Goal: Find specific page/section: Find specific page/section

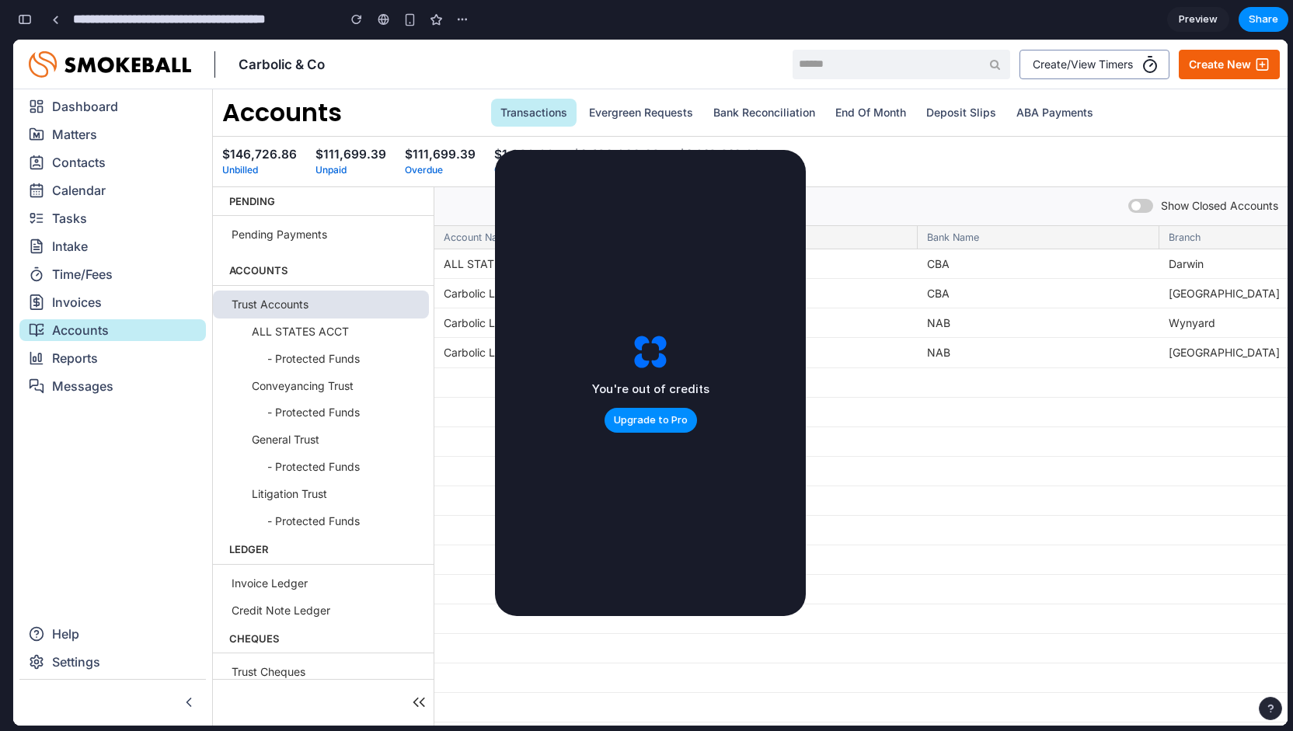
scroll to position [4818, 0]
click at [832, 400] on div "ALL STATES ACCT ALL STATES ACCT CBA Darwin 111111 87654321 Open $237,768.43 Car…" at bounding box center [1218, 638] width 1568 height 778
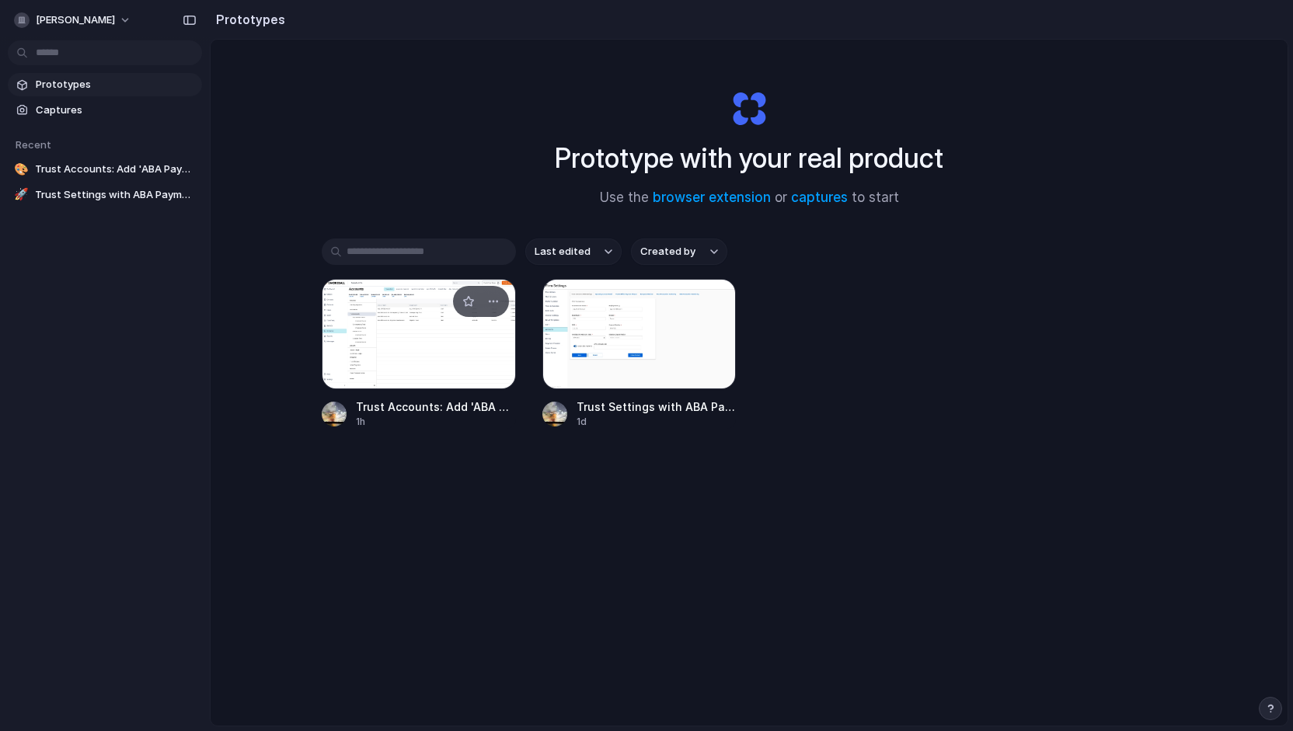
click at [434, 329] on div at bounding box center [419, 334] width 194 height 110
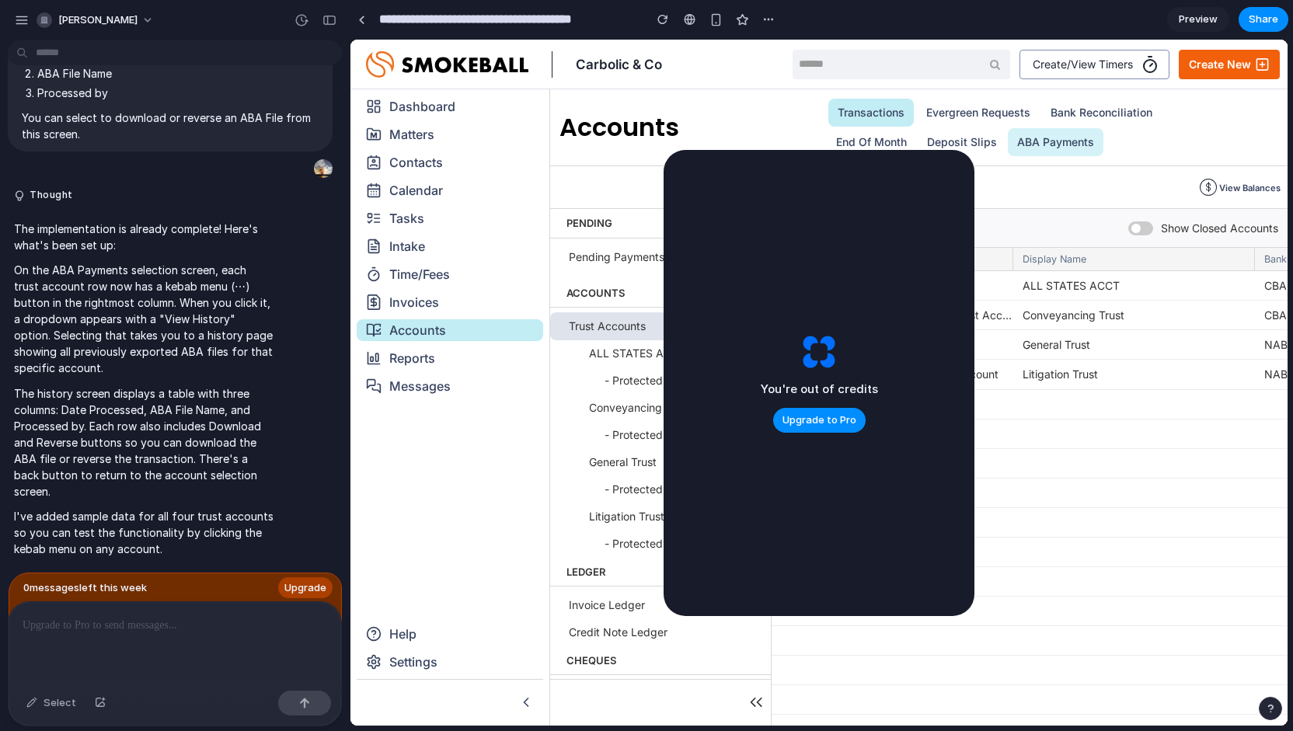
click at [1048, 148] on link "ABA Payments" at bounding box center [1056, 142] width 96 height 28
